Goal: Go to known website: Access a specific website the user already knows

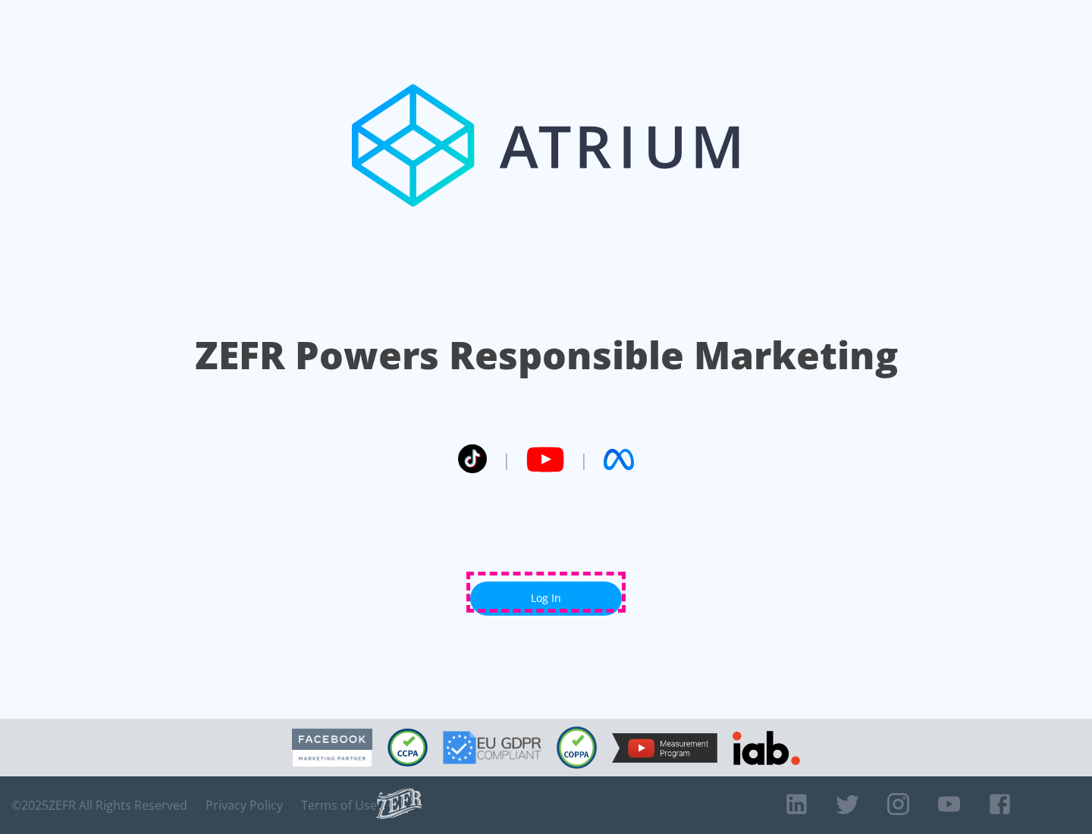
click at [546, 592] on link "Log In" at bounding box center [546, 599] width 152 height 34
